Goal: Task Accomplishment & Management: Complete application form

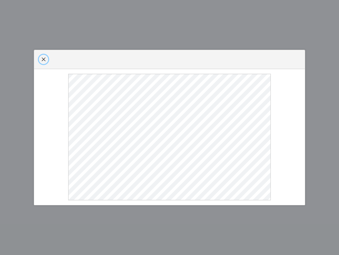
select select
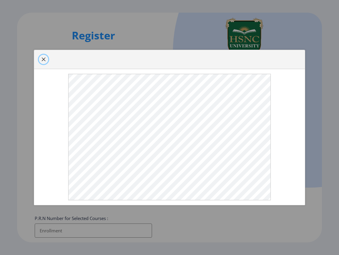
click at [45, 55] on button "button" at bounding box center [43, 59] width 9 height 9
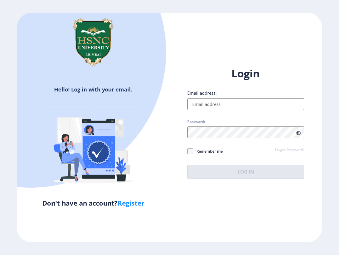
click at [92, 44] on img at bounding box center [93, 42] width 59 height 59
